Goal: Task Accomplishment & Management: Complete application form

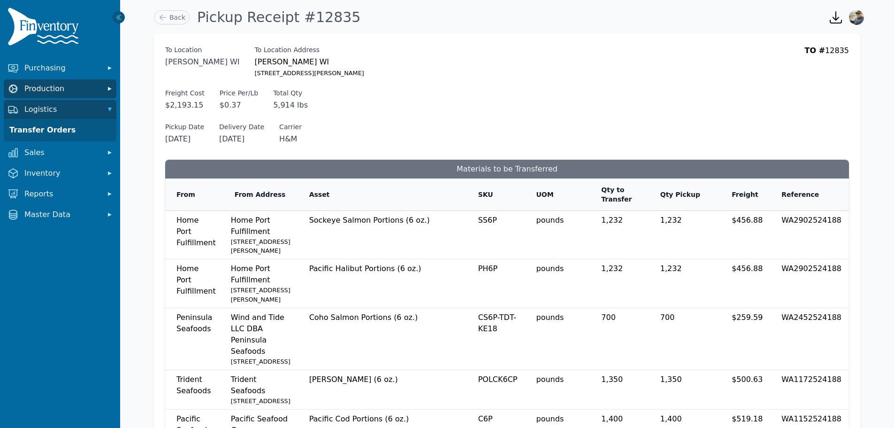
scroll to position [47, 0]
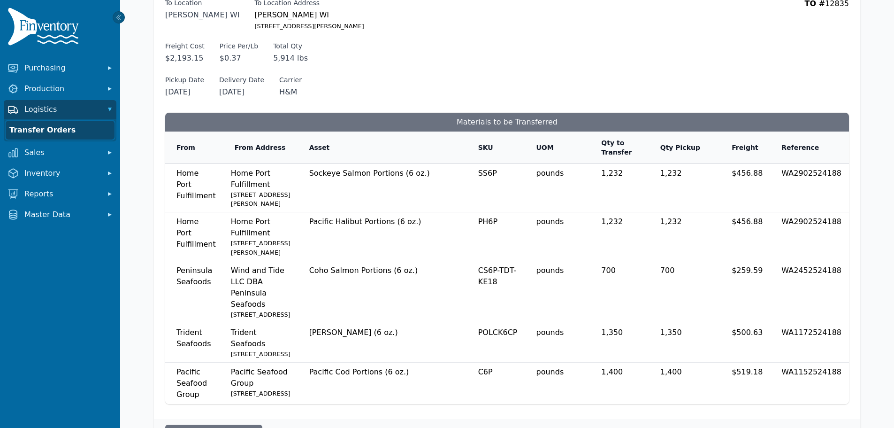
click at [52, 130] on link "Transfer Orders" at bounding box center [60, 130] width 109 height 19
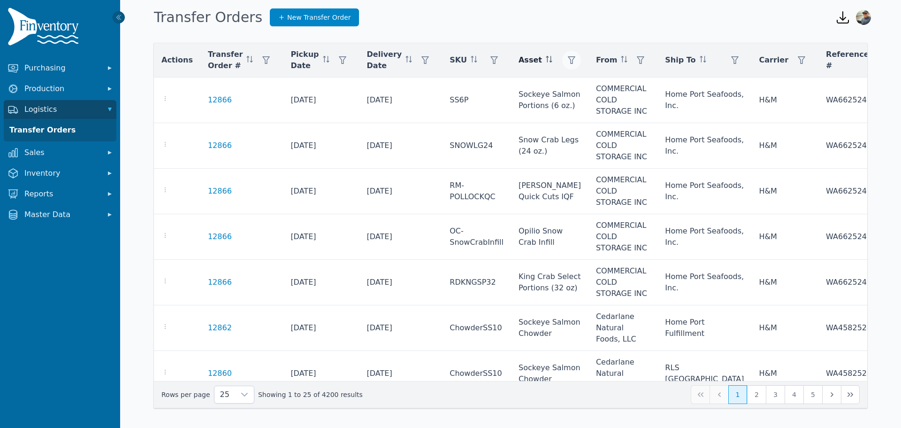
click at [568, 61] on icon "button" at bounding box center [572, 60] width 8 height 8
click at [562, 84] on div "Any" at bounding box center [565, 85] width 81 height 19
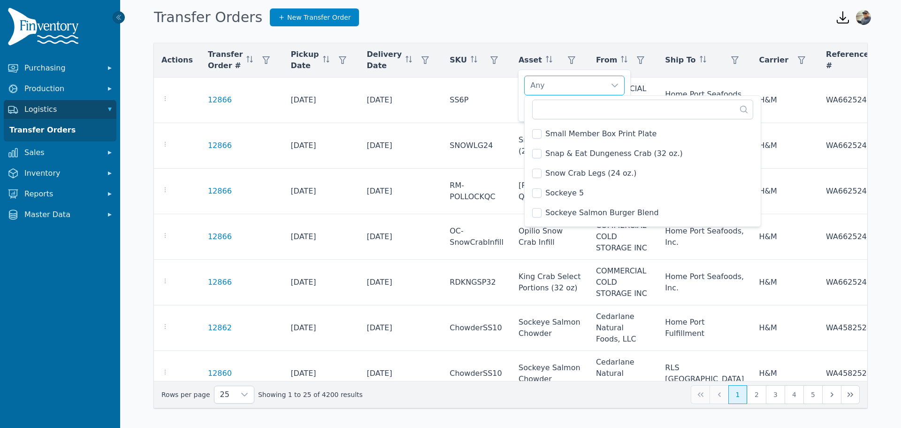
scroll to position [4036, 0]
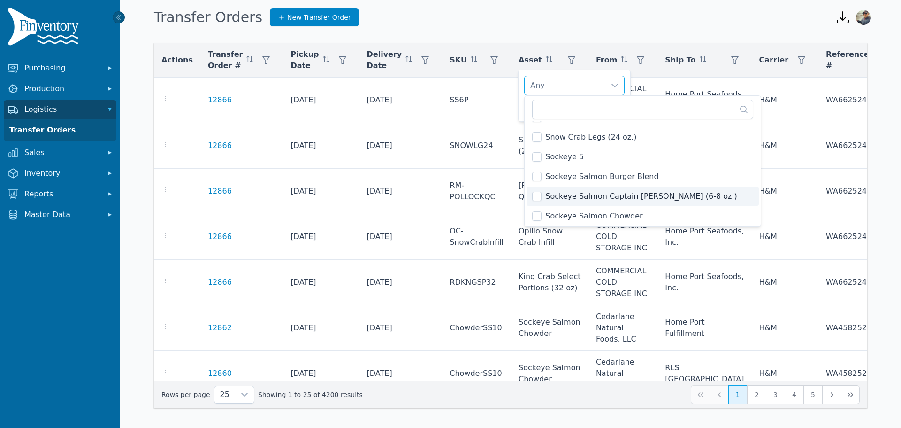
click at [627, 197] on span "Sockeye Salmon Captain [PERSON_NAME] (6-8 oz.)" at bounding box center [641, 196] width 192 height 11
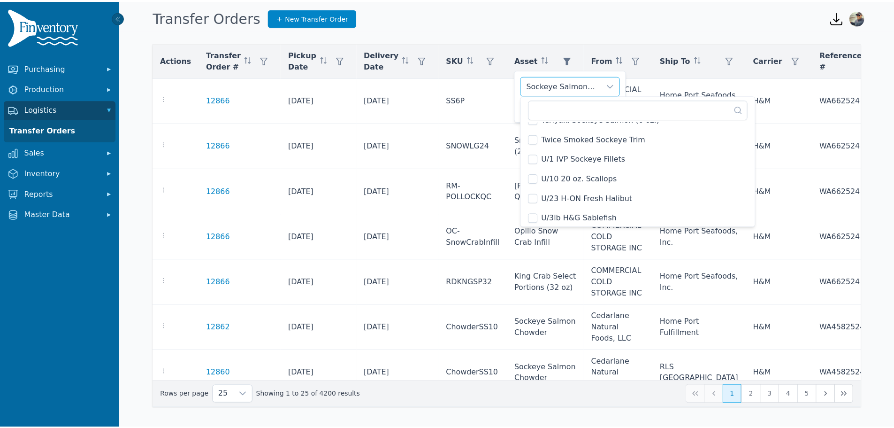
scroll to position [4431, 0]
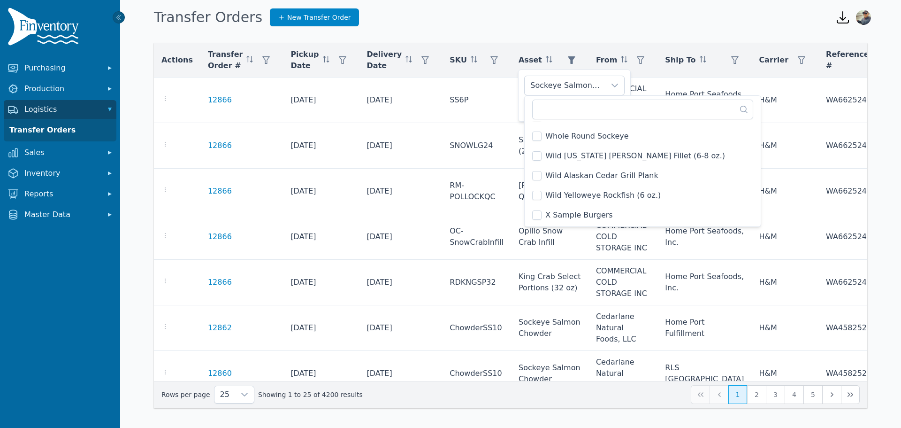
click at [562, 75] on div "Sockeye Salmon Captain [PERSON_NAME] (6-8 oz.) Clear Apply" at bounding box center [574, 95] width 113 height 52
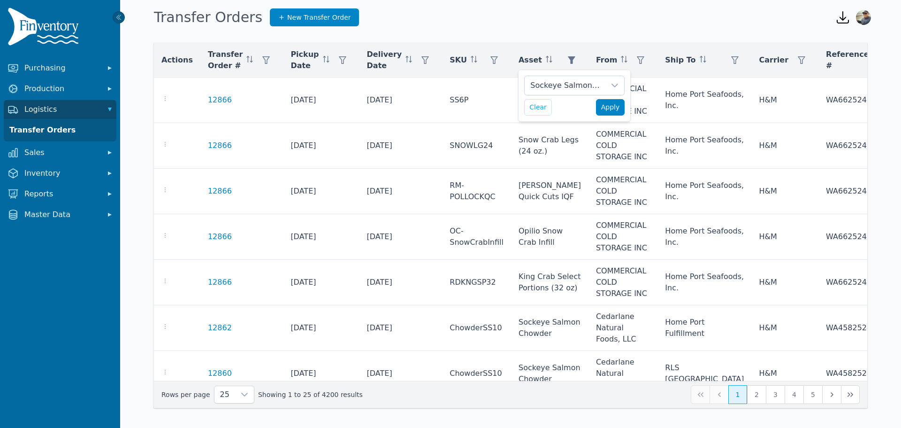
click at [612, 111] on span "Apply" at bounding box center [610, 107] width 19 height 10
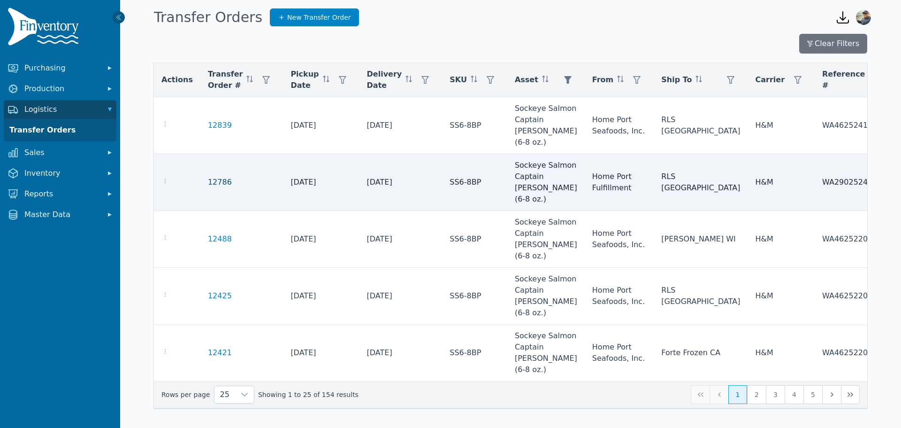
click at [208, 183] on link "12786" at bounding box center [220, 181] width 24 height 11
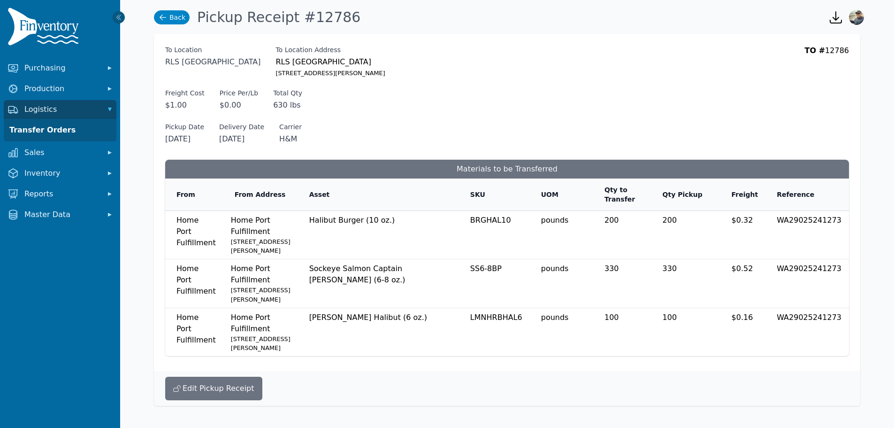
click at [170, 16] on link "Back" at bounding box center [172, 17] width 36 height 14
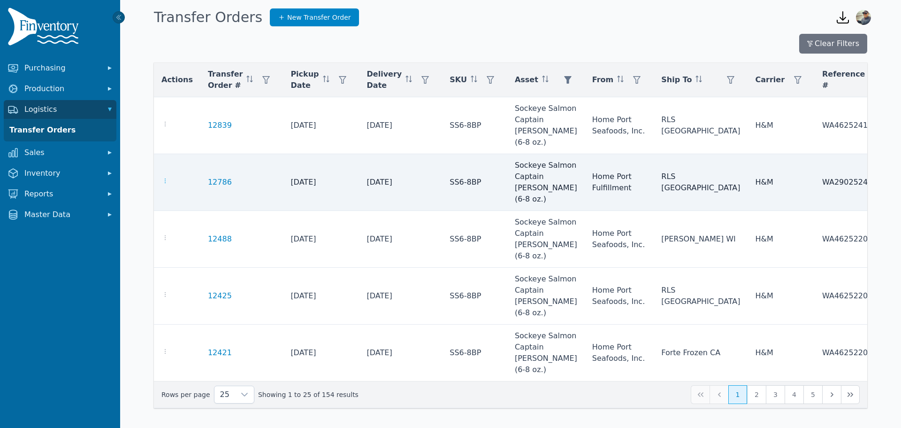
click at [164, 181] on icon "button" at bounding box center [165, 181] width 8 height 8
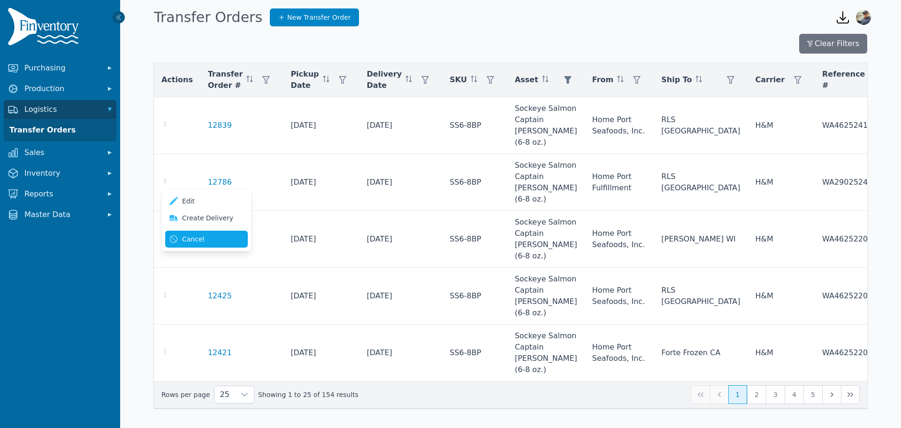
click at [188, 239] on button "Cancel" at bounding box center [206, 238] width 83 height 17
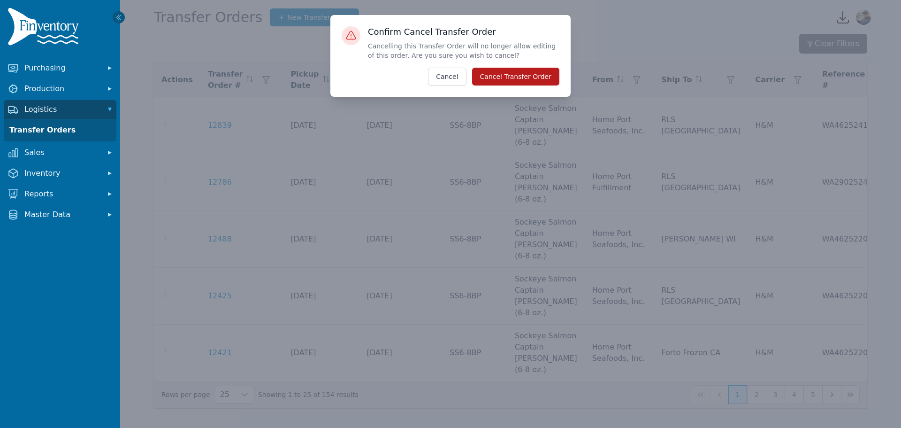
click at [505, 70] on button "Cancel Transfer Order" at bounding box center [515, 77] width 87 height 18
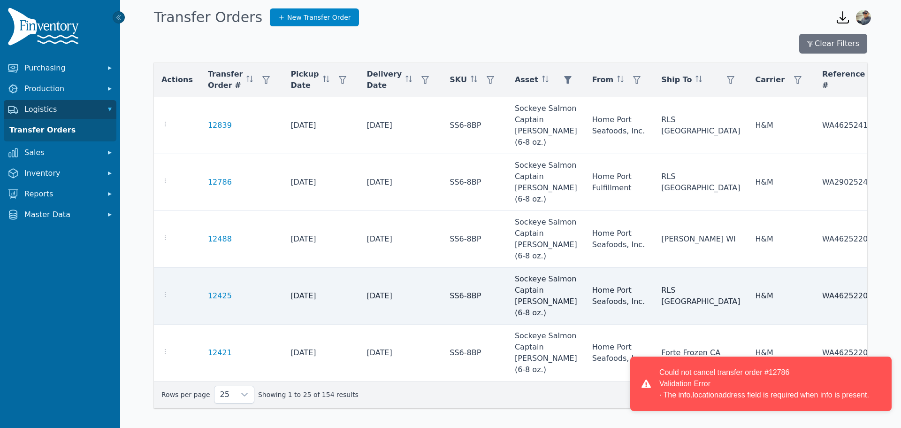
click at [654, 275] on td "RLS [GEOGRAPHIC_DATA]" at bounding box center [701, 296] width 94 height 57
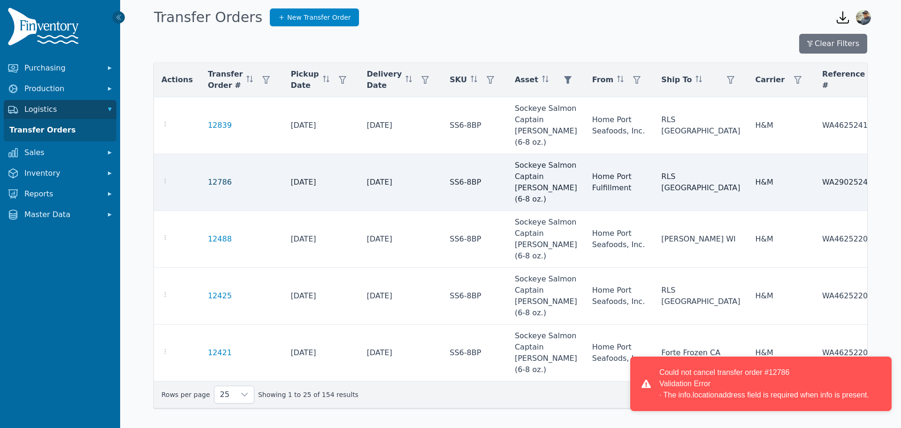
click at [208, 184] on link "12786" at bounding box center [220, 181] width 24 height 11
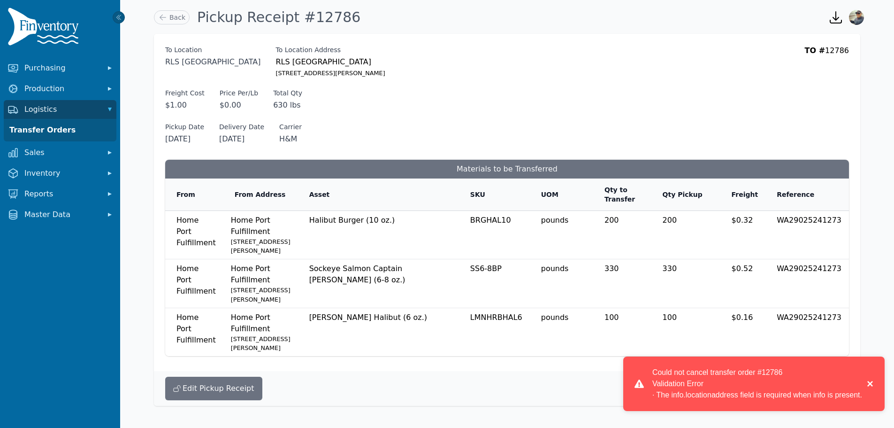
drag, startPoint x: 872, startPoint y: 395, endPoint x: 663, endPoint y: 381, distance: 210.3
click at [663, 383] on div "Could not cancel transfer order #12786 Validation Error · The info.locationaddr…" at bounding box center [753, 383] width 261 height 54
drag, startPoint x: 655, startPoint y: 372, endPoint x: 757, endPoint y: 387, distance: 102.9
click at [757, 387] on div "Could not cancel transfer order #12786 Validation Error · The info.locationaddr…" at bounding box center [757, 384] width 210 height 34
click at [831, 387] on div "Could not cancel transfer order #12786 Validation Error · The info.locationaddr…" at bounding box center [757, 384] width 210 height 34
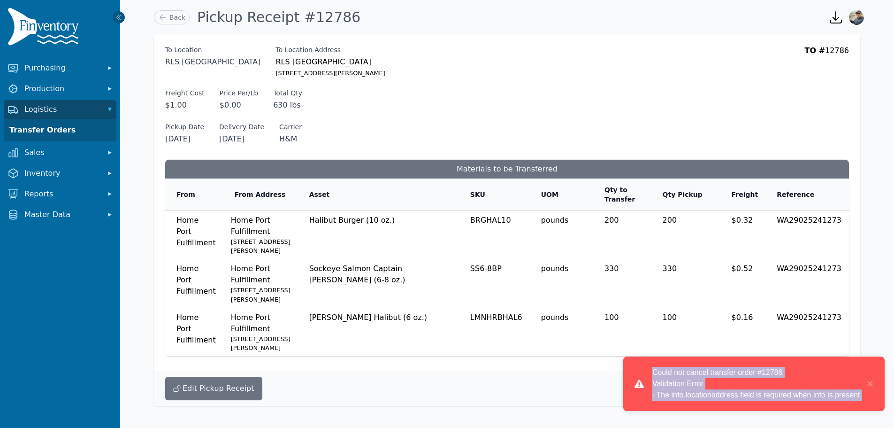
drag, startPoint x: 861, startPoint y: 394, endPoint x: 628, endPoint y: 372, distance: 233.8
click at [628, 372] on div "Could not cancel transfer order #12786 Validation Error · The info.locationaddr…" at bounding box center [753, 383] width 261 height 54
copy div "Could not cancel transfer order #12786 Validation Error · The info.locationaddr…"
click at [869, 383] on button "×" at bounding box center [867, 384] width 11 height 34
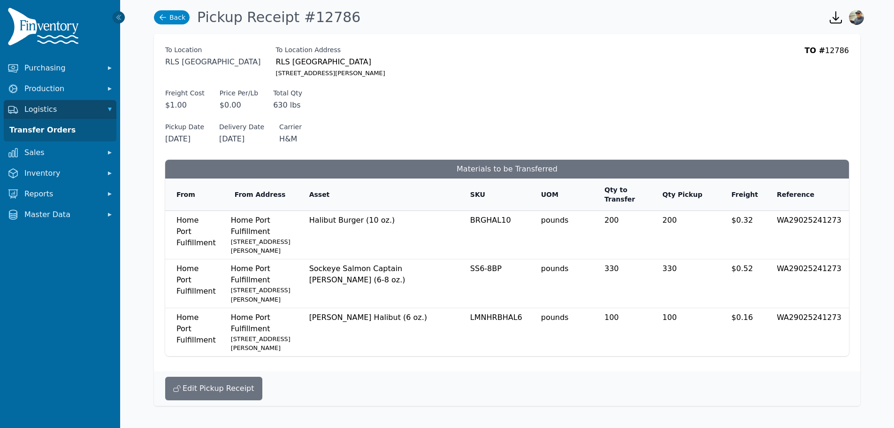
click at [172, 14] on link "Back" at bounding box center [172, 17] width 36 height 14
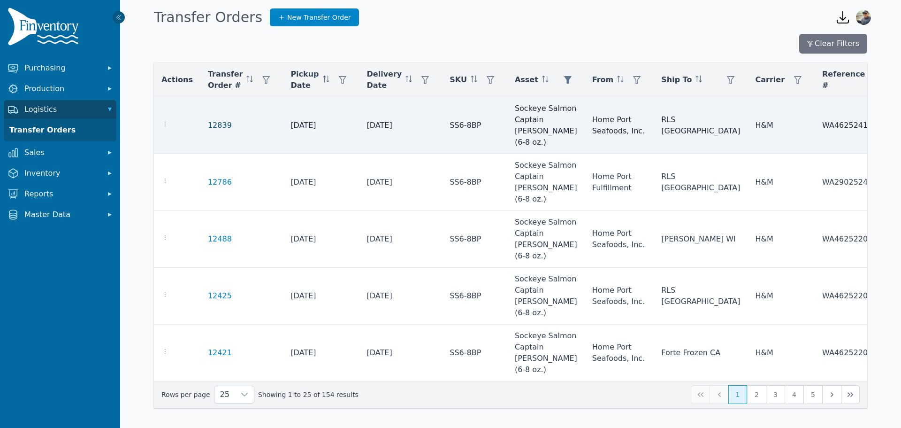
click at [210, 122] on link "12839" at bounding box center [220, 125] width 24 height 11
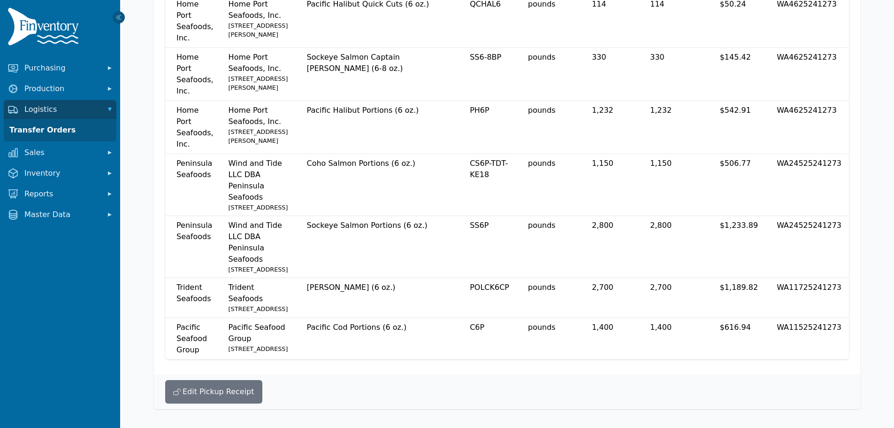
scroll to position [368, 0]
click at [218, 401] on button "Edit Pickup Receipt" at bounding box center [213, 391] width 97 height 23
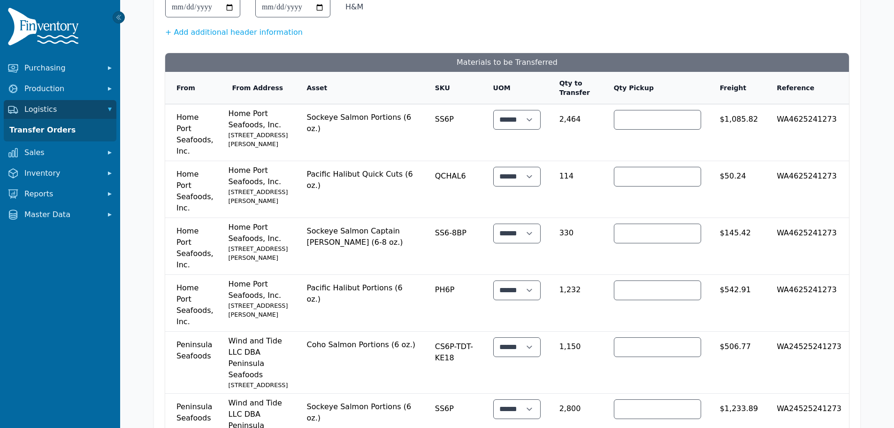
scroll to position [188, 0]
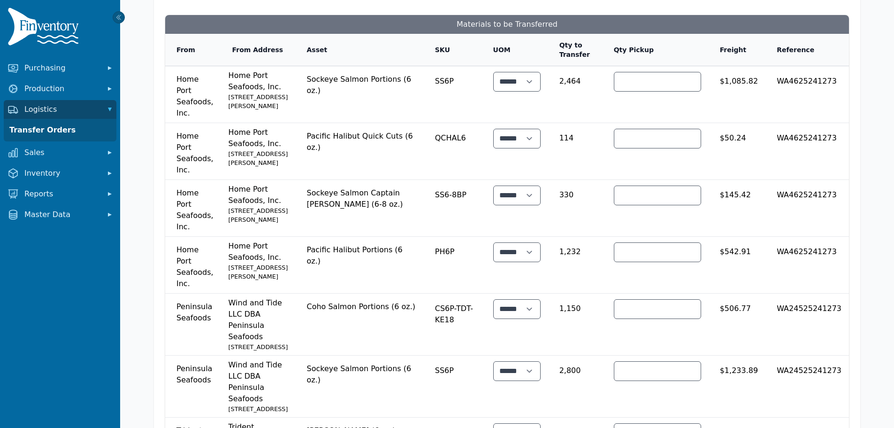
click at [443, 237] on td "SS6-8BP" at bounding box center [453, 208] width 58 height 57
click at [319, 210] on span "Sockeye Salmon Captain [PERSON_NAME] (6-8 oz.)" at bounding box center [360, 197] width 109 height 26
drag, startPoint x: 635, startPoint y: 253, endPoint x: 576, endPoint y: 259, distance: 59.4
click at [576, 237] on tr "Home Port Seafoods, Inc. Home Port Seafoods, Inc. Home Port Seafoods, Inc. [STR…" at bounding box center [507, 208] width 684 height 57
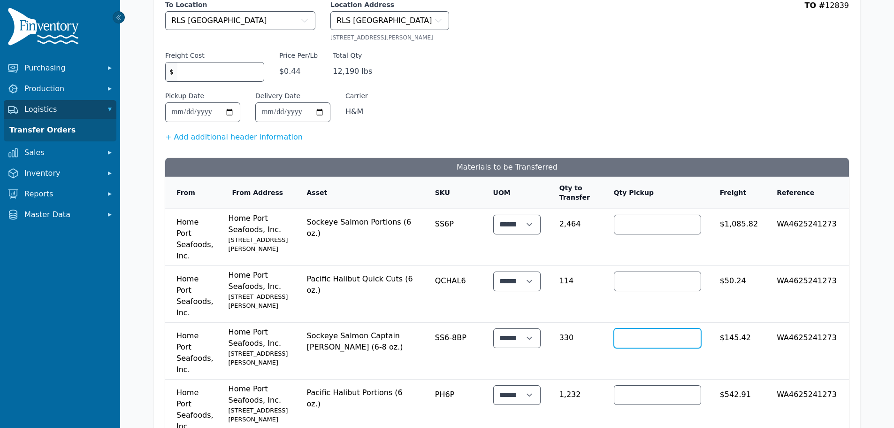
scroll to position [0, 0]
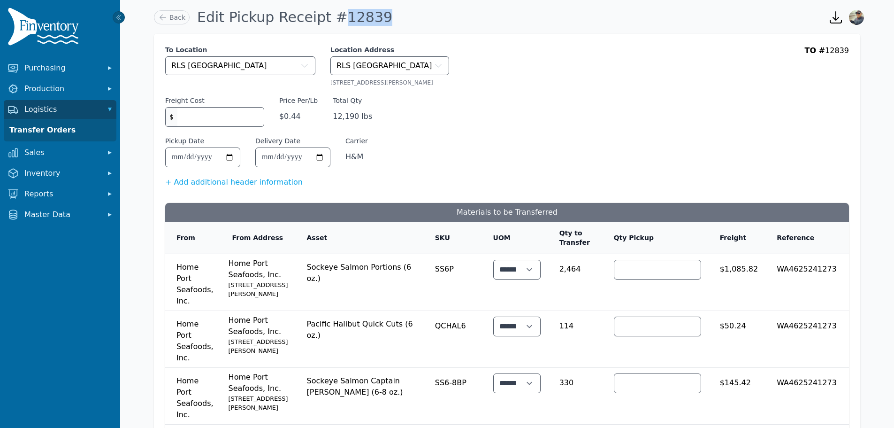
drag, startPoint x: 359, startPoint y: 16, endPoint x: 318, endPoint y: 15, distance: 40.8
click at [318, 15] on div "Back Edit Pickup Receipt #12839" at bounding box center [483, 17] width 667 height 25
copy h1 "12839"
click at [157, 16] on link "Back" at bounding box center [172, 17] width 36 height 14
click at [164, 17] on icon at bounding box center [162, 17] width 9 height 9
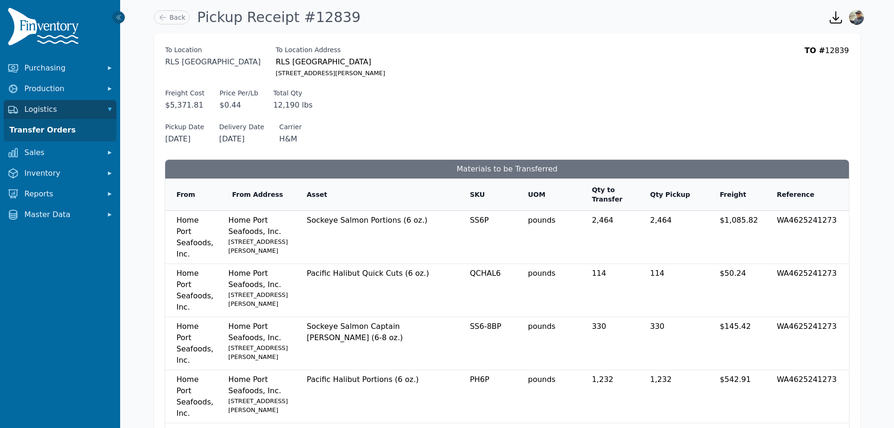
click at [164, 17] on icon at bounding box center [162, 17] width 9 height 9
click at [53, 130] on link "Transfer Orders" at bounding box center [60, 130] width 109 height 19
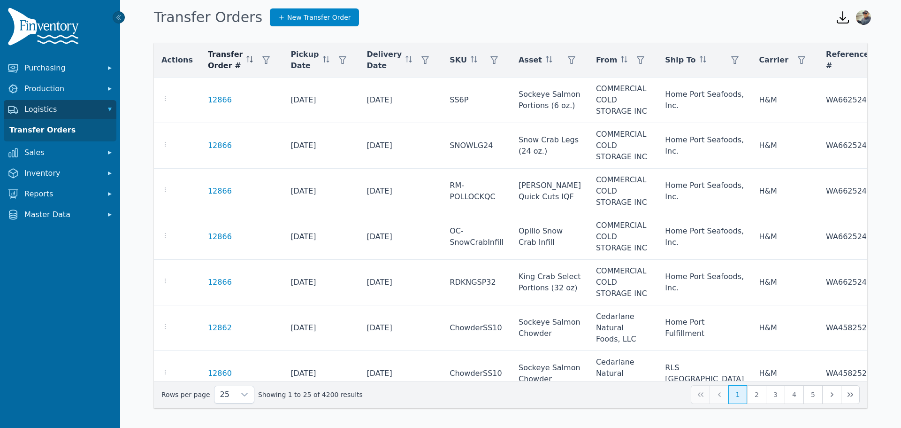
click at [227, 56] on span "Transfer Order #" at bounding box center [225, 60] width 35 height 23
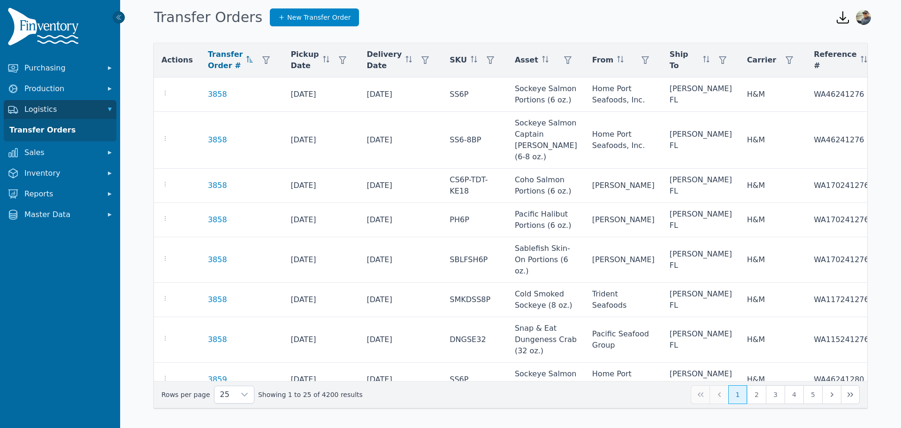
click at [214, 61] on span "Transfer Order #" at bounding box center [225, 60] width 35 height 23
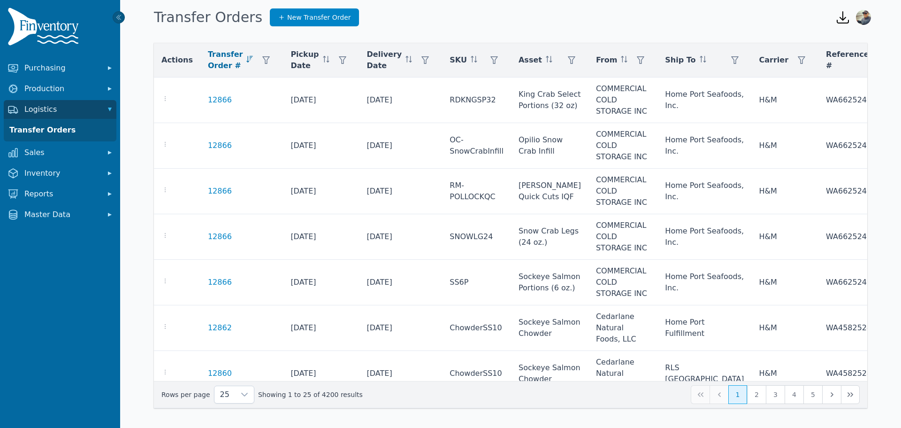
click at [216, 60] on span "Transfer Order #" at bounding box center [225, 60] width 35 height 23
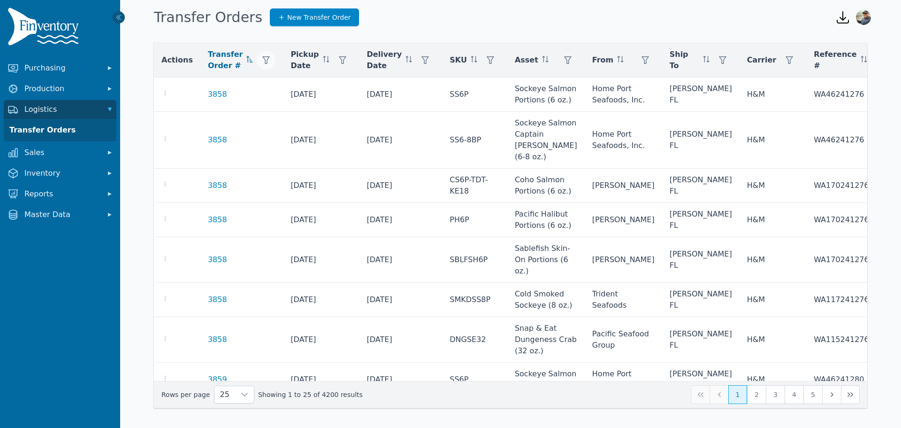
click at [263, 57] on icon "button" at bounding box center [267, 60] width 8 height 8
click at [265, 88] on input "number" at bounding box center [299, 86] width 100 height 20
type input "*****"
click at [338, 111] on span "Apply" at bounding box center [335, 107] width 19 height 10
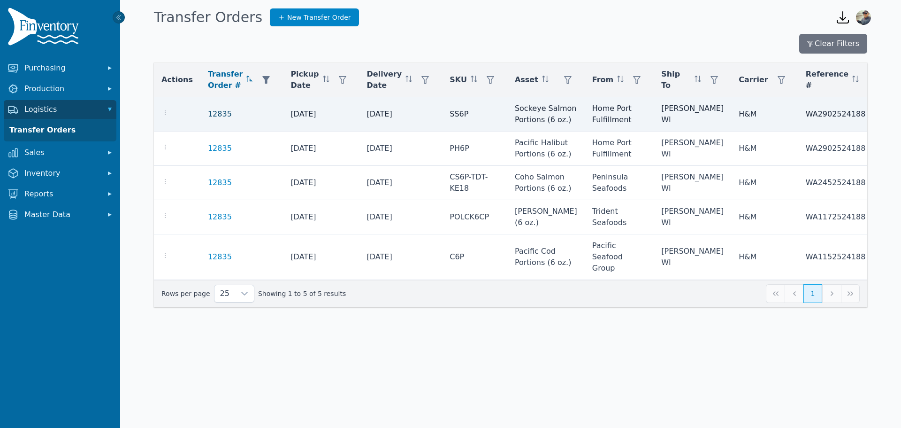
click at [214, 120] on link "12835" at bounding box center [220, 113] width 24 height 11
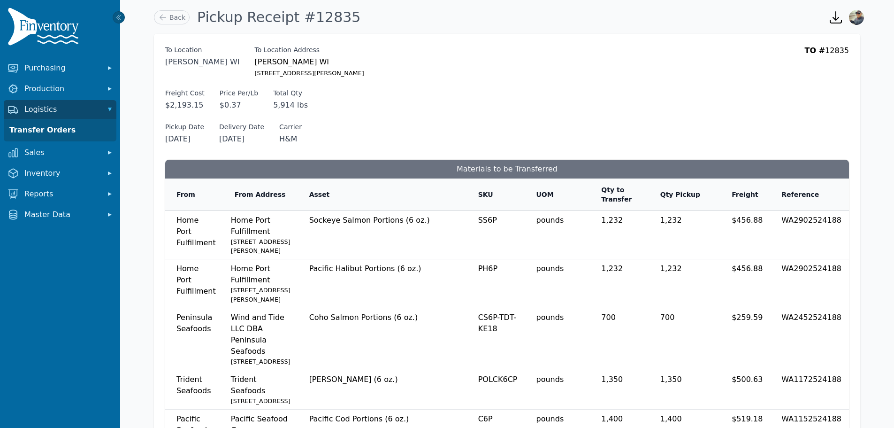
click at [834, 17] on icon "button" at bounding box center [835, 17] width 15 height 15
click at [743, 82] on div "To Location [GEOGRAPHIC_DATA] [GEOGRAPHIC_DATA] To Location [GEOGRAPHIC_DATA] […" at bounding box center [507, 94] width 684 height 99
click at [839, 20] on icon "button" at bounding box center [835, 17] width 15 height 15
click at [713, 70] on div "To Location [GEOGRAPHIC_DATA] [GEOGRAPHIC_DATA] To Location [GEOGRAPHIC_DATA] […" at bounding box center [507, 62] width 684 height 34
drag, startPoint x: 895, startPoint y: 1, endPoint x: 589, endPoint y: 99, distance: 321.2
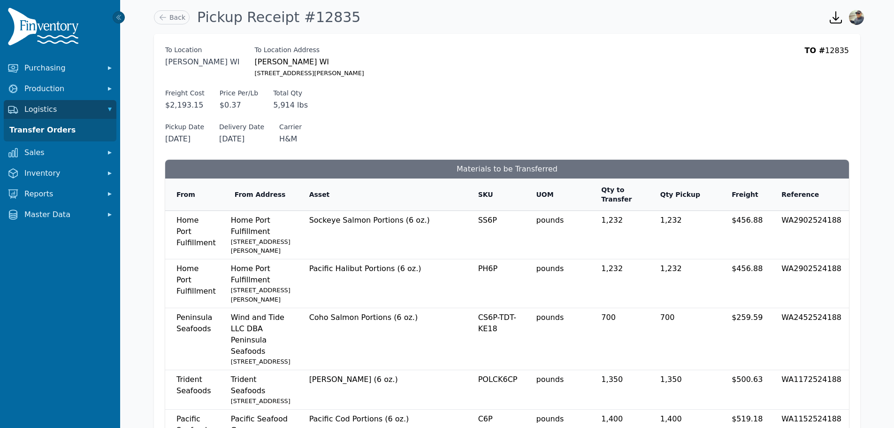
click at [589, 99] on div "Freight Cost $2,193.15 Freight Cost $ ******* Price Per/Lb $0.37 Total Qty 5,91…" at bounding box center [507, 99] width 684 height 23
click at [40, 132] on link "Transfer Orders" at bounding box center [60, 130] width 109 height 19
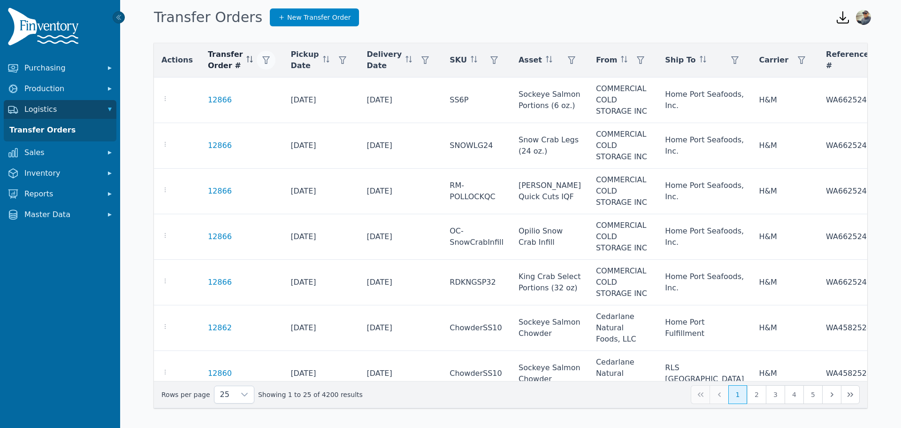
click at [262, 61] on icon "button" at bounding box center [266, 60] width 8 height 8
type input "*****"
click at [329, 108] on span "Apply" at bounding box center [335, 107] width 19 height 10
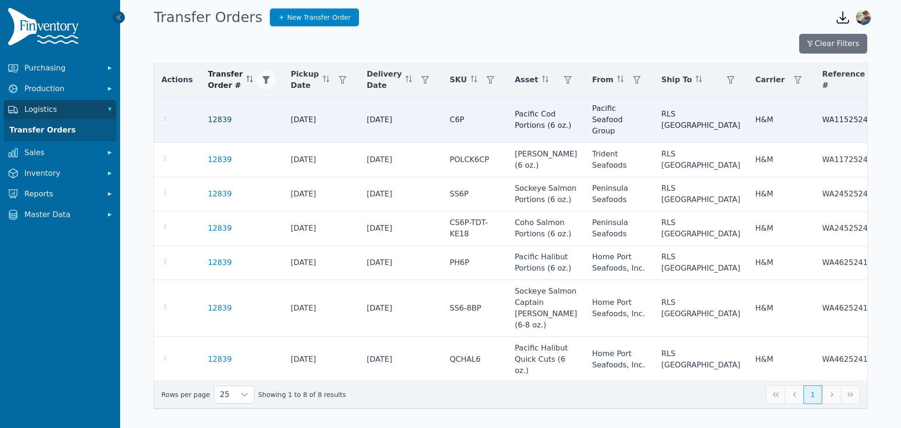
click at [210, 114] on link "12839" at bounding box center [220, 119] width 24 height 11
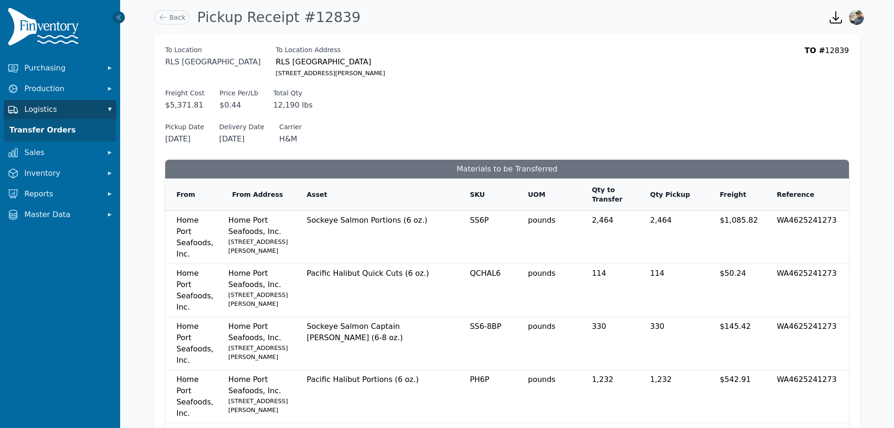
click at [35, 109] on span "Logistics" at bounding box center [61, 109] width 75 height 11
click at [34, 130] on link "Transfer Orders" at bounding box center [60, 130] width 109 height 19
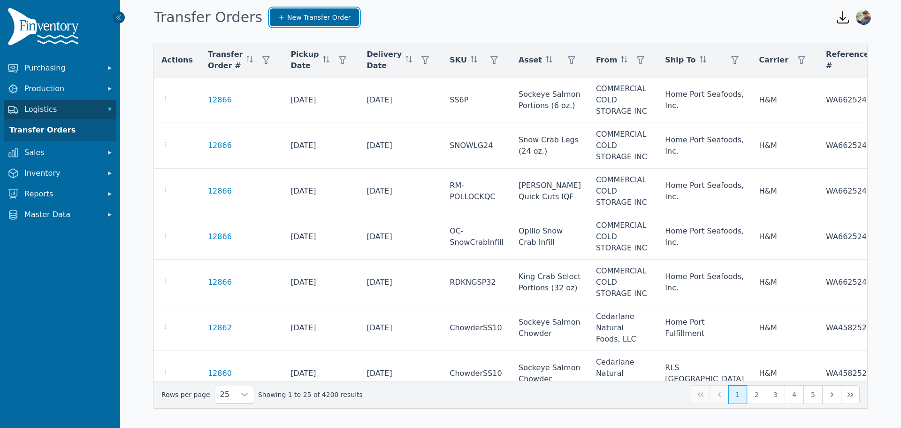
click at [287, 18] on span "New Transfer Order" at bounding box center [319, 17] width 64 height 9
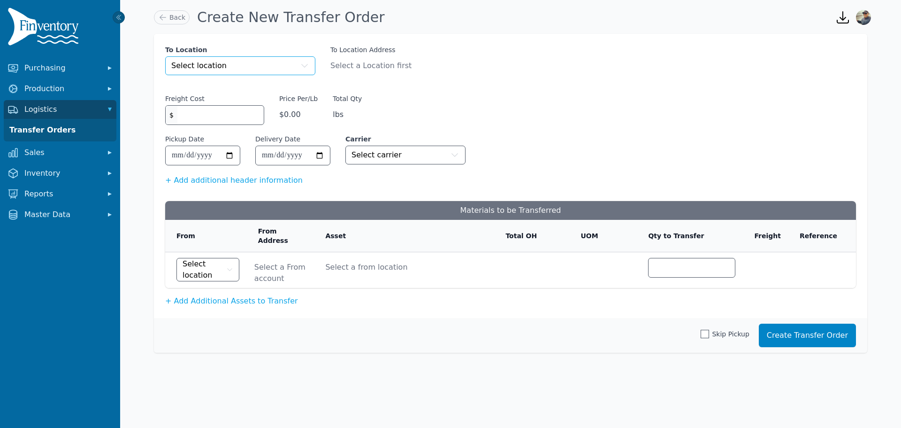
click at [234, 63] on button "Select location" at bounding box center [240, 65] width 150 height 19
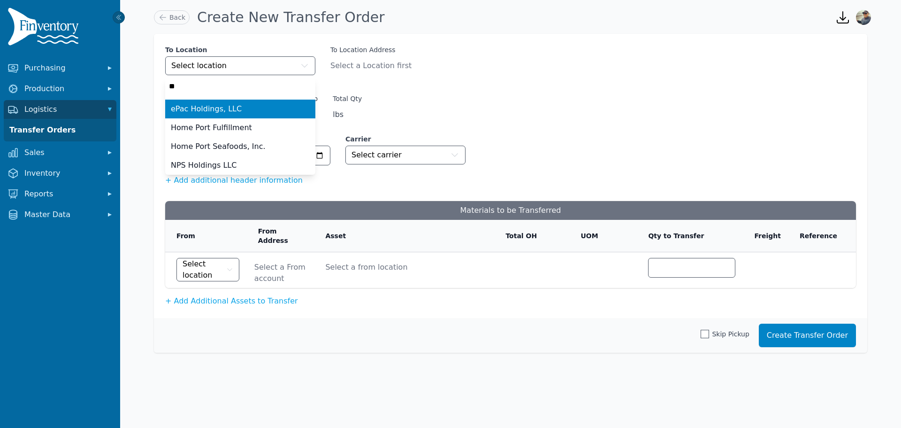
type input "*"
type input "*****"
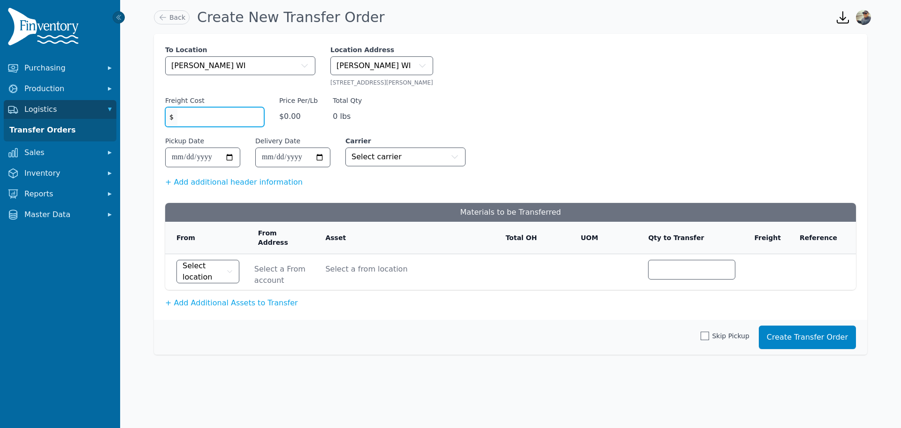
type input "*******"
click at [230, 163] on input "Pickup Date" at bounding box center [203, 157] width 74 height 19
click at [230, 160] on input "Pickup Date" at bounding box center [203, 157] width 74 height 19
type input "**********"
click at [317, 153] on input "Delivery Date" at bounding box center [293, 157] width 74 height 19
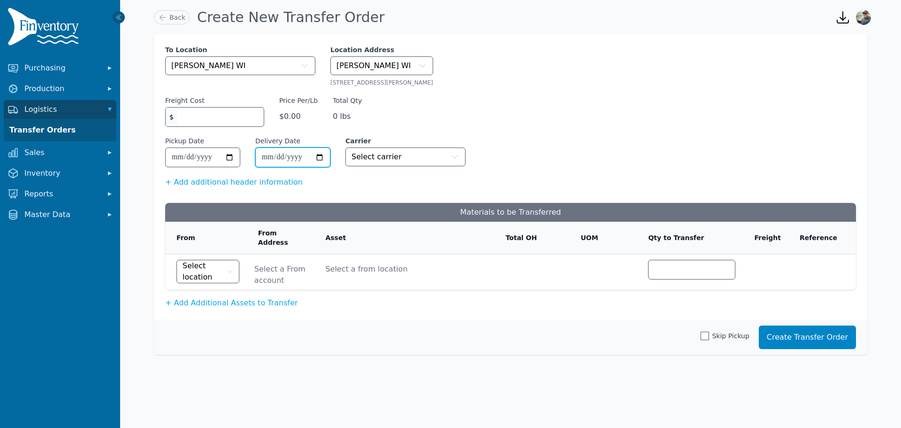
type input "**********"
click at [353, 163] on button "Select carrier" at bounding box center [405, 156] width 120 height 19
click at [202, 297] on button "+ Add Additional Assets to Transfer" at bounding box center [231, 302] width 133 height 11
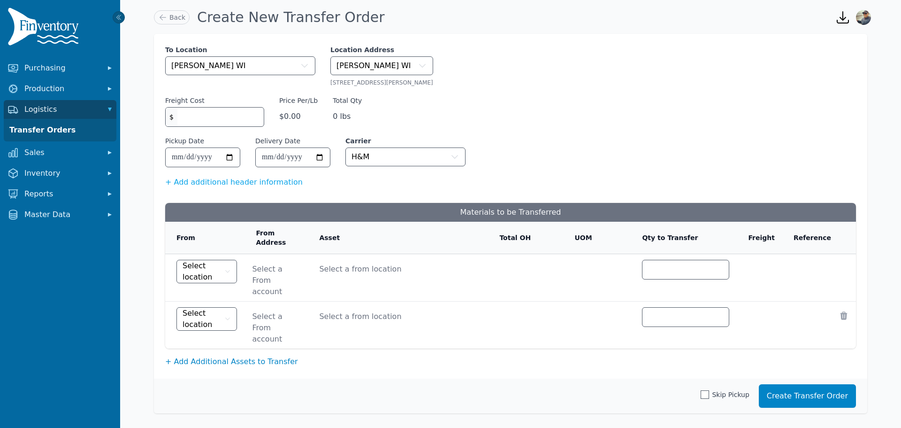
click at [189, 356] on button "+ Add Additional Assets to Transfer" at bounding box center [231, 361] width 133 height 11
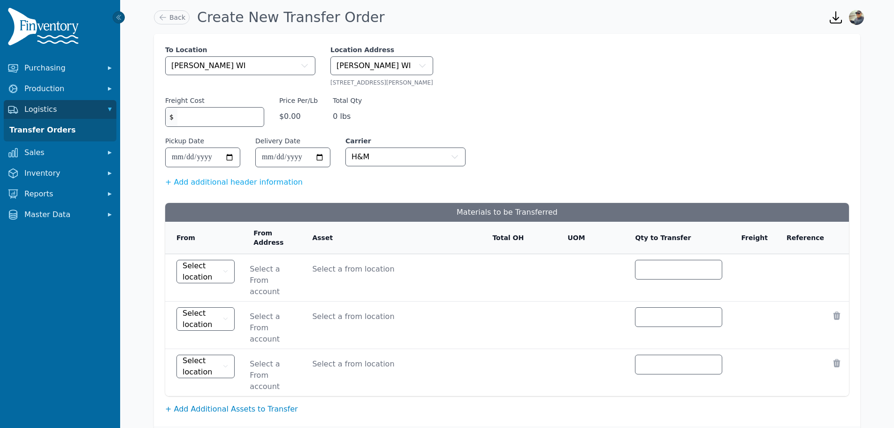
click at [193, 403] on button "+ Add Additional Assets to Transfer" at bounding box center [231, 408] width 133 height 11
click at [218, 265] on span "Select location" at bounding box center [202, 271] width 38 height 23
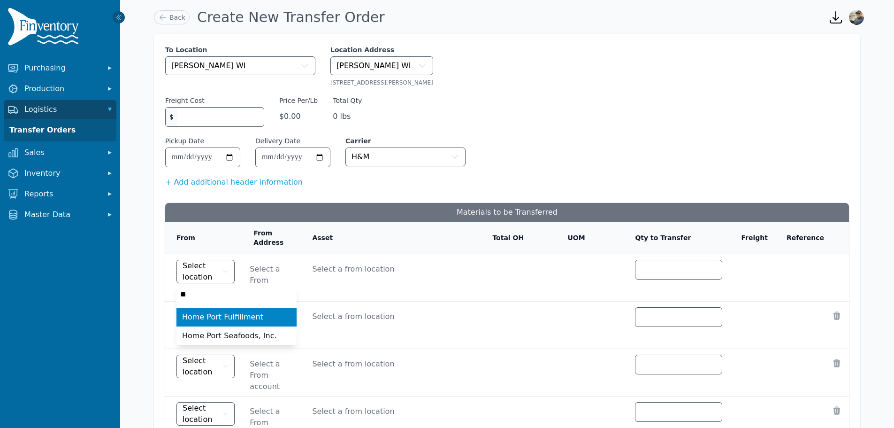
type input "***"
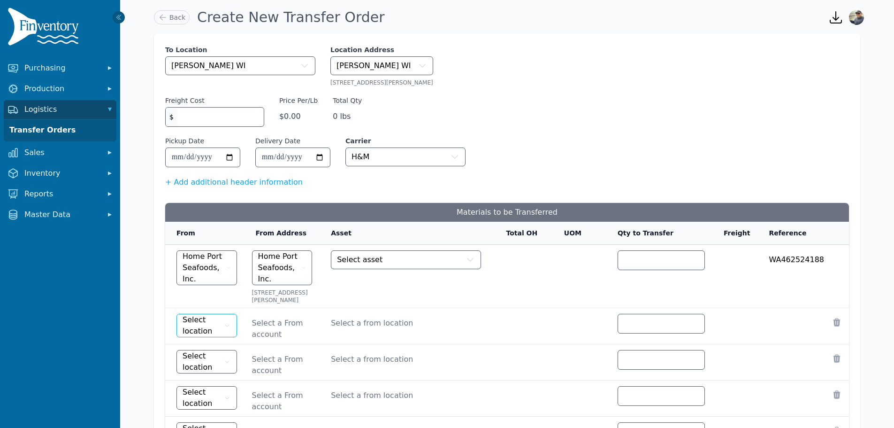
click at [202, 337] on span "Select location" at bounding box center [202, 325] width 39 height 23
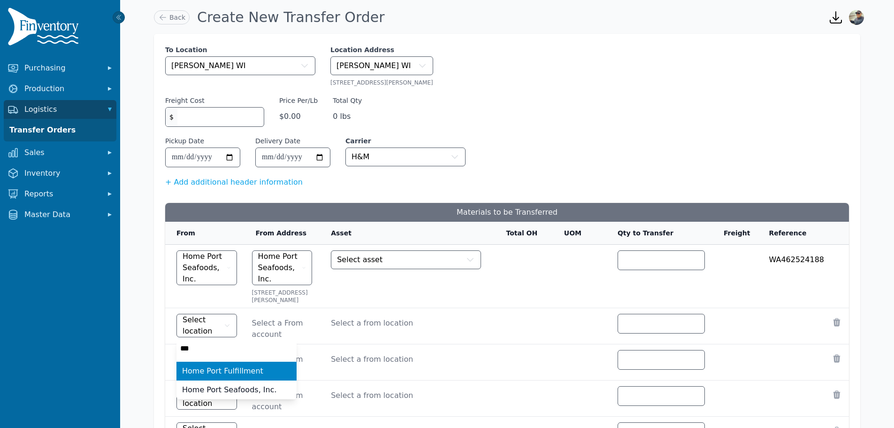
type input "****"
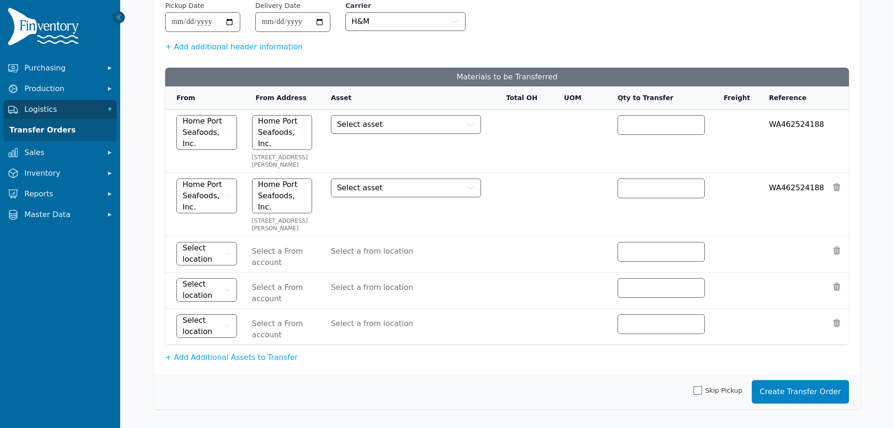
scroll to position [150, 0]
click at [178, 255] on button "Select location" at bounding box center [206, 253] width 61 height 23
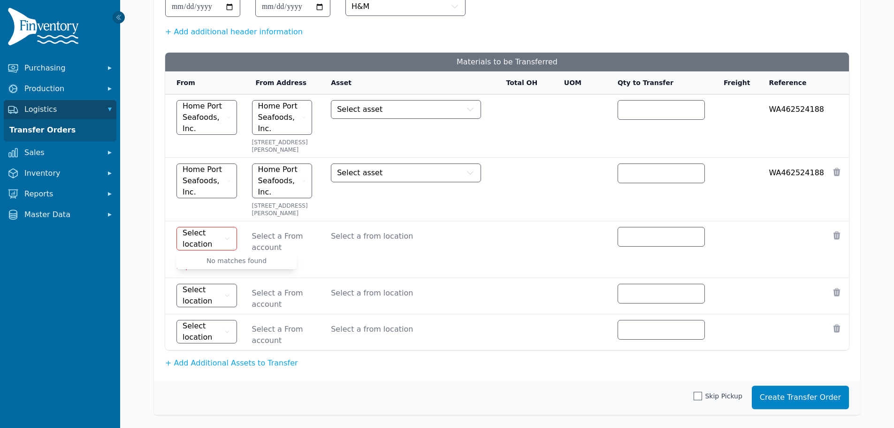
click at [178, 250] on button "Select location" at bounding box center [206, 238] width 61 height 23
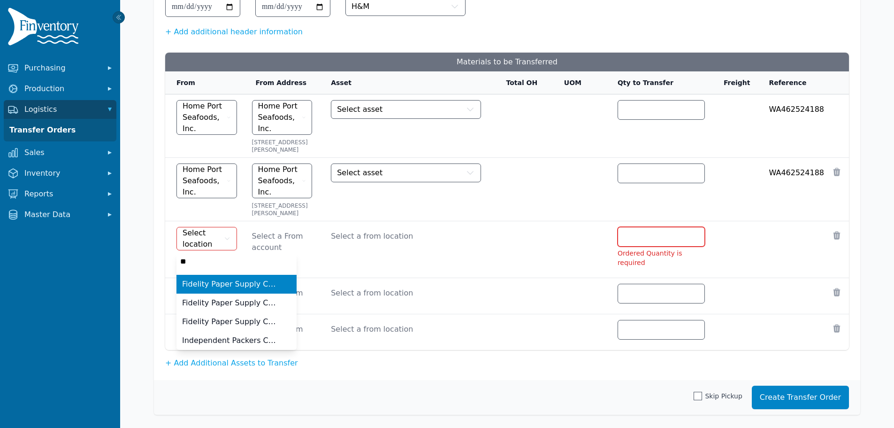
type input "*"
click at [38, 110] on span "Logistics" at bounding box center [61, 109] width 75 height 11
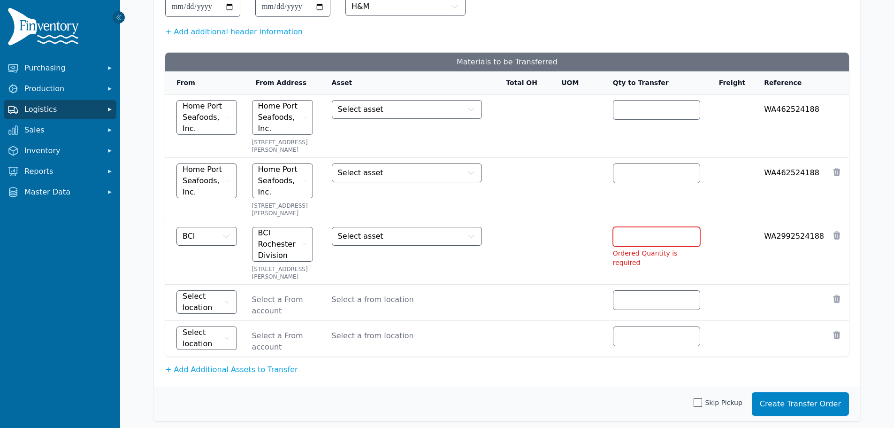
click at [38, 110] on span "Logistics" at bounding box center [61, 109] width 75 height 11
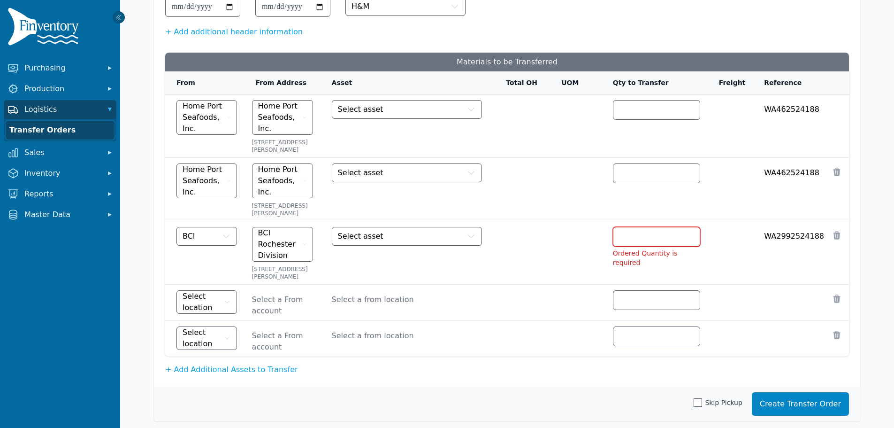
click at [38, 134] on link "Transfer Orders" at bounding box center [60, 130] width 109 height 19
